Goal: Task Accomplishment & Management: Manage account settings

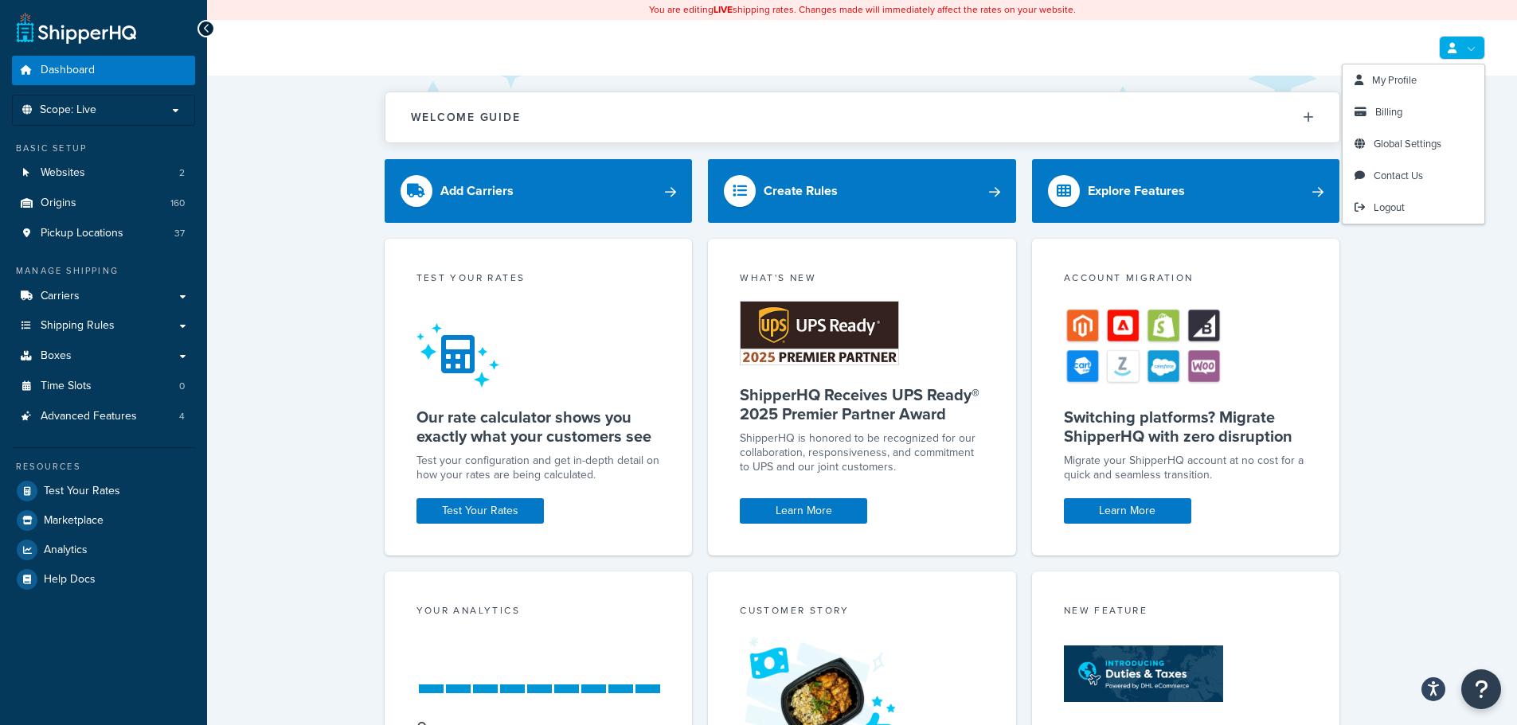
click at [1452, 52] on icon at bounding box center [1452, 48] width 9 height 10
click at [1391, 110] on span "Billing" at bounding box center [1388, 111] width 27 height 15
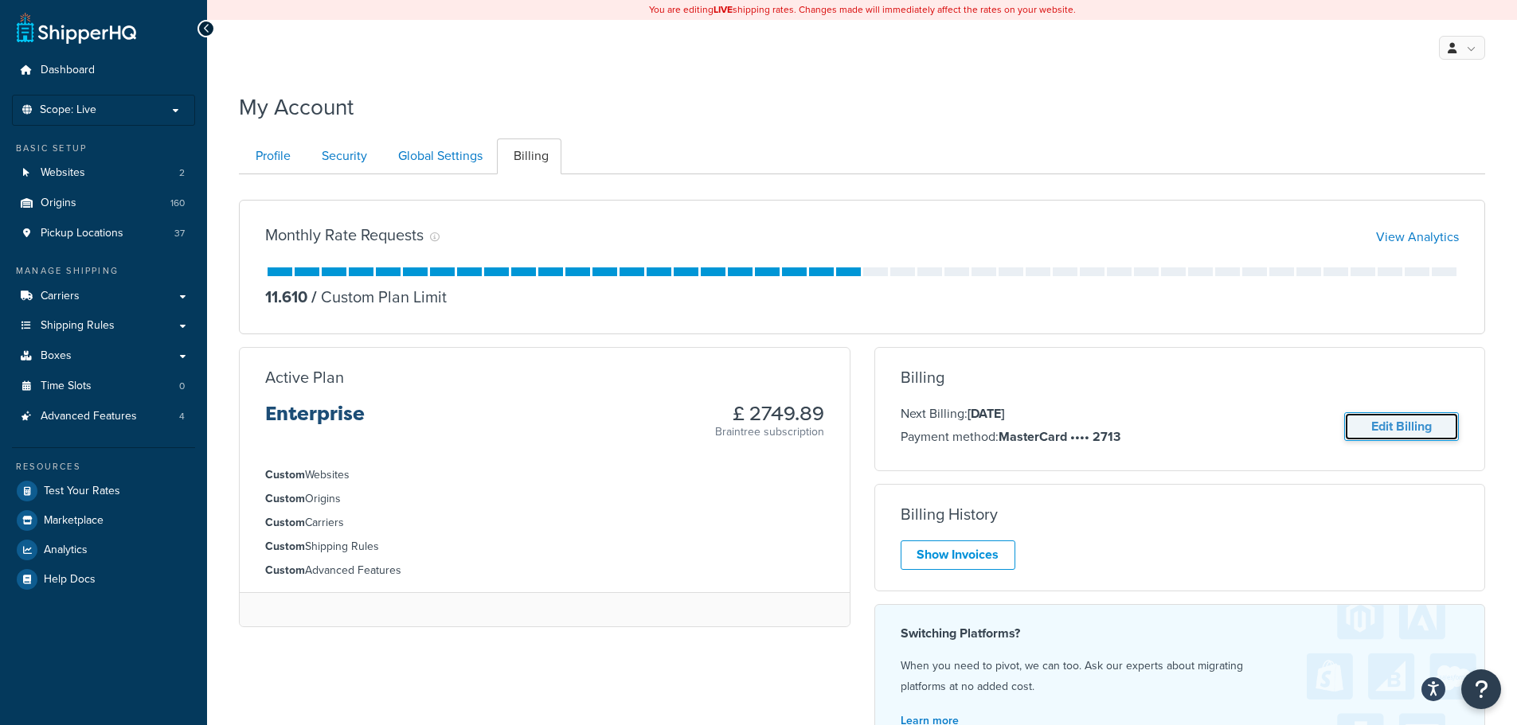
click at [1421, 432] on link "Edit Billing" at bounding box center [1401, 426] width 115 height 29
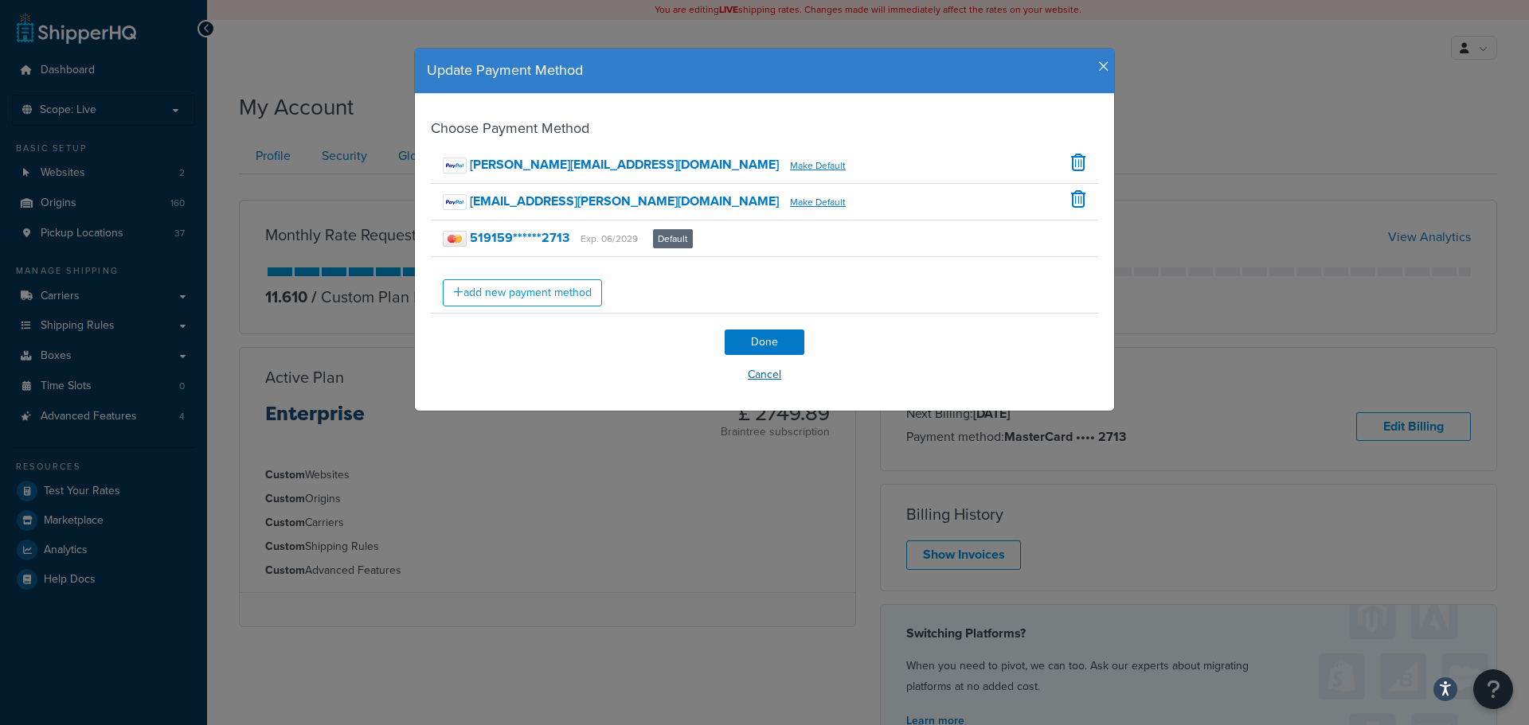
click at [764, 376] on button "Cancel" at bounding box center [764, 375] width 667 height 24
